Goal: Task Accomplishment & Management: Manage account settings

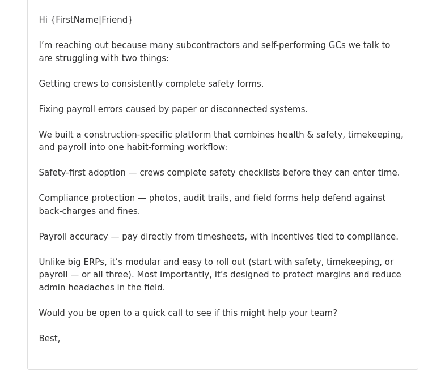
scroll to position [132, 0]
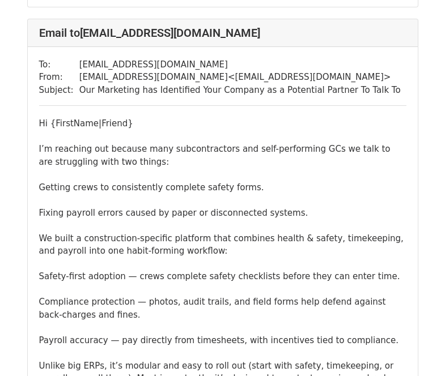
scroll to position [1058, 0]
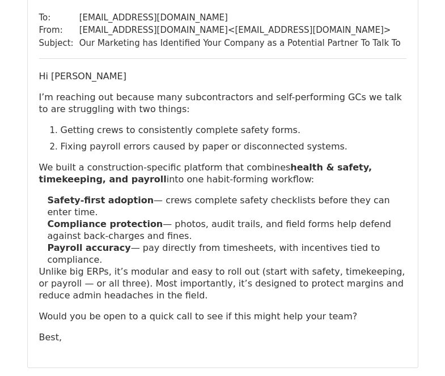
scroll to position [1190, 0]
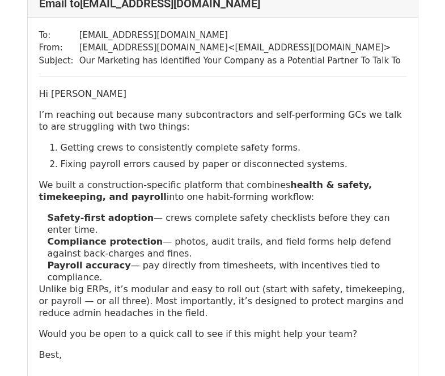
scroll to position [132, 0]
